Goal: Information Seeking & Learning: Check status

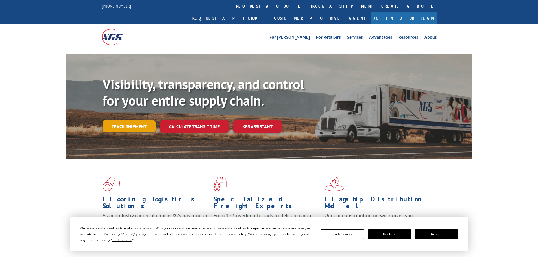
click at [129, 121] on link "Track shipment" at bounding box center [128, 127] width 53 height 12
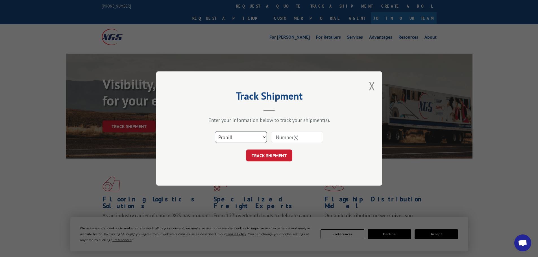
click at [234, 142] on select "Select category... Probill BOL PO" at bounding box center [241, 137] width 52 height 12
select select "bol"
click at [215, 131] on select "Select category... Probill BOL PO" at bounding box center [241, 137] width 52 height 12
click at [285, 138] on input at bounding box center [297, 137] width 52 height 12
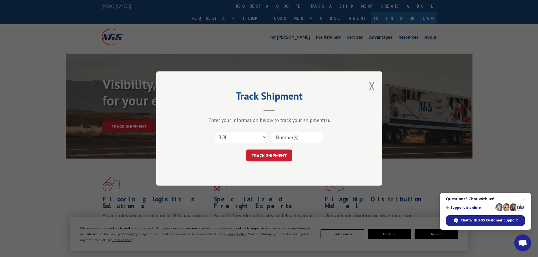
paste input "6008894"
type input "6008894"
click at [280, 152] on button "TRACK SHIPMENT" at bounding box center [269, 156] width 46 height 12
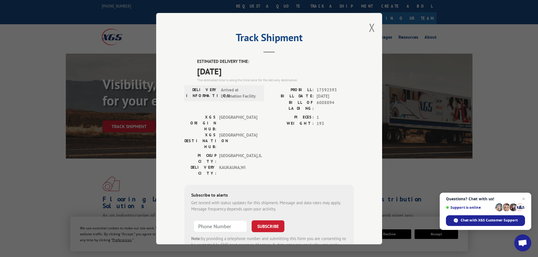
drag, startPoint x: 191, startPoint y: 69, endPoint x: 243, endPoint y: 72, distance: 52.6
click at [243, 72] on div "ESTIMATED DELIVERY TIME: [DATE] The estimated time is using the time zone for t…" at bounding box center [268, 159] width 169 height 203
copy span "[DATE]"
